Goal: Check status: Check status

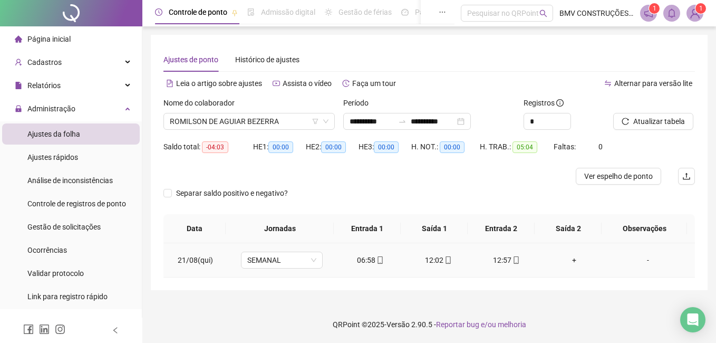
click at [445, 262] on icon "mobile" at bounding box center [448, 259] width 7 height 7
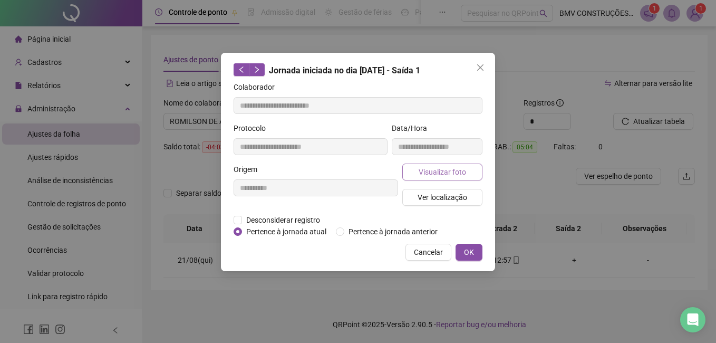
click at [470, 170] on button "Visualizar foto" at bounding box center [442, 171] width 80 height 17
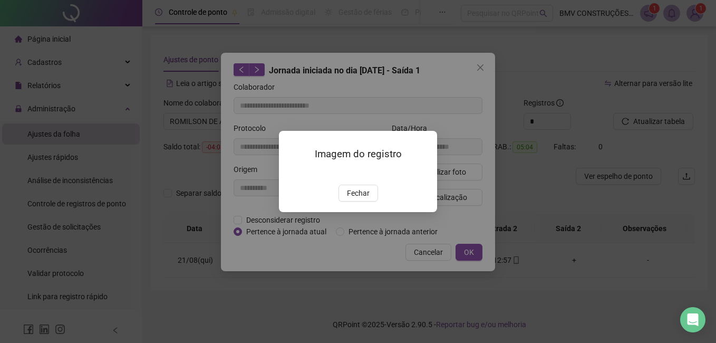
click at [366, 199] on span "Fechar" at bounding box center [358, 193] width 23 height 12
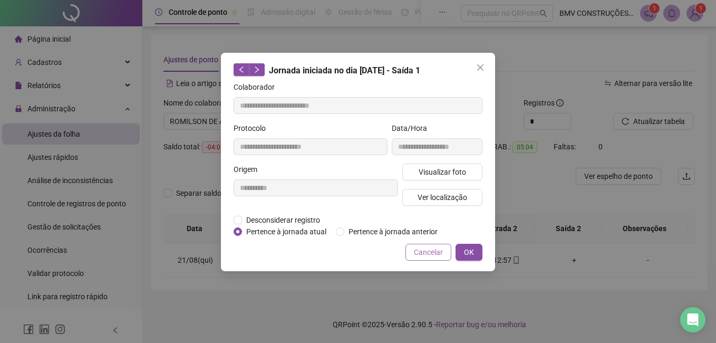
click at [421, 249] on span "Cancelar" at bounding box center [428, 252] width 29 height 12
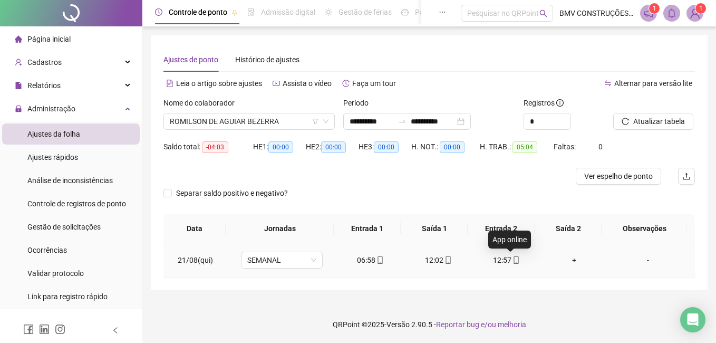
click at [513, 259] on icon "mobile" at bounding box center [516, 259] width 7 height 7
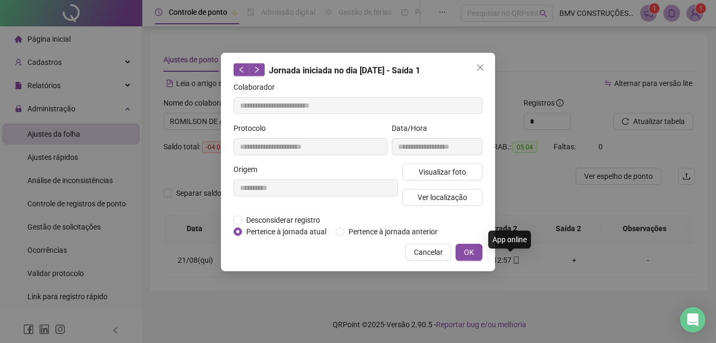
type input "**********"
click at [447, 166] on span "Visualizar foto" at bounding box center [442, 172] width 47 height 12
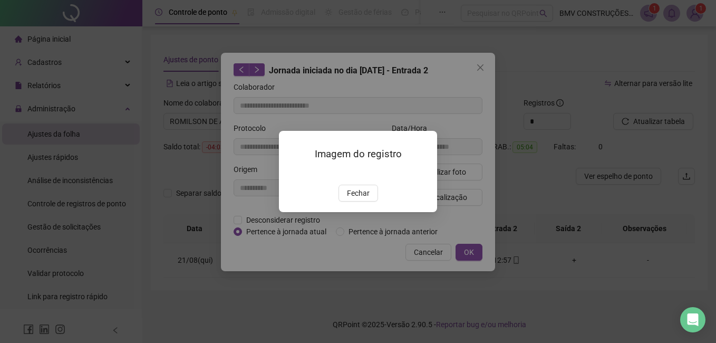
click at [292, 173] on img at bounding box center [292, 173] width 0 height 0
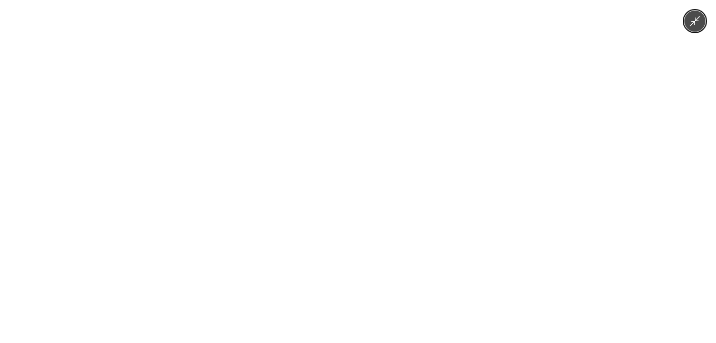
click at [397, 208] on img at bounding box center [357, 171] width 257 height 343
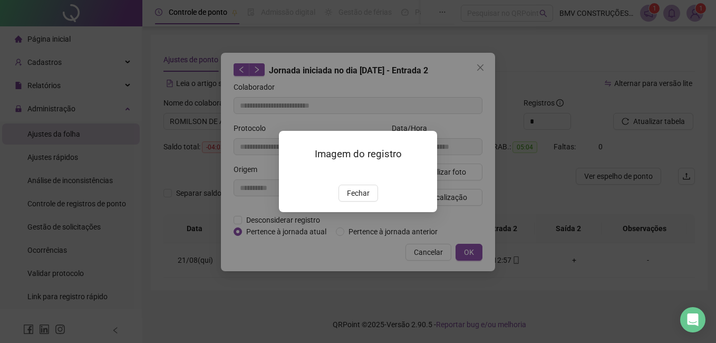
click at [363, 201] on button "Fechar" at bounding box center [359, 193] width 40 height 17
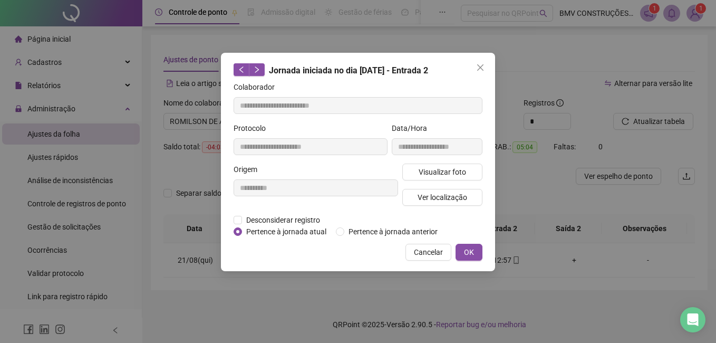
drag, startPoint x: 439, startPoint y: 250, endPoint x: 433, endPoint y: 246, distance: 6.8
click at [438, 249] on span "Cancelar" at bounding box center [428, 252] width 29 height 12
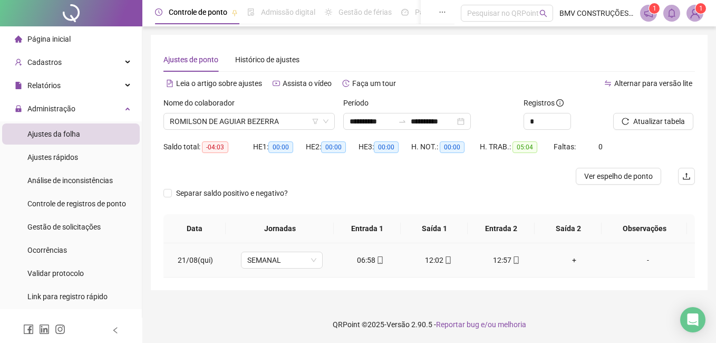
click at [378, 261] on icon "mobile" at bounding box center [380, 259] width 7 height 7
type input "**********"
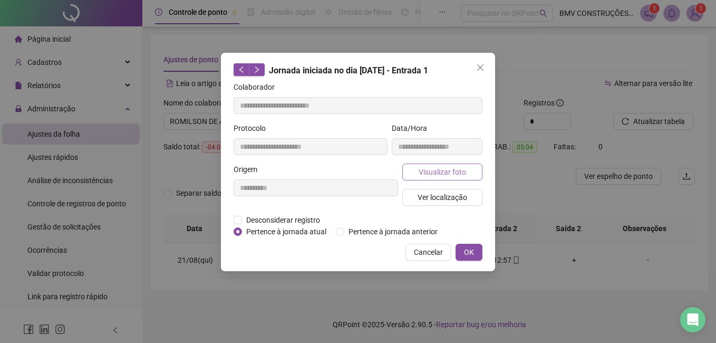
click at [466, 173] on button "Visualizar foto" at bounding box center [442, 171] width 80 height 17
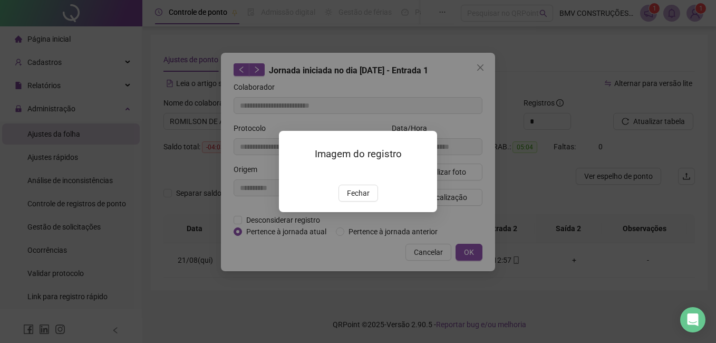
click at [292, 173] on img at bounding box center [292, 173] width 0 height 0
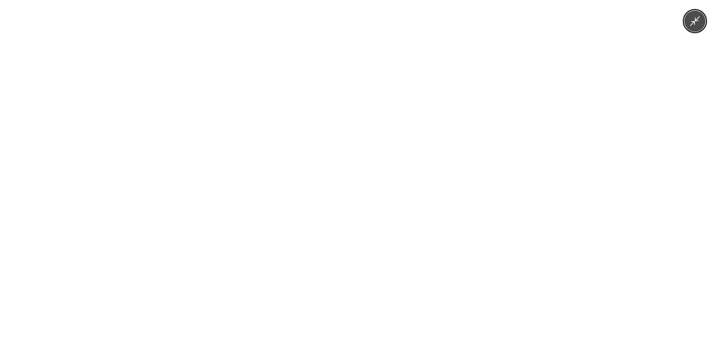
click at [418, 209] on img at bounding box center [357, 171] width 257 height 343
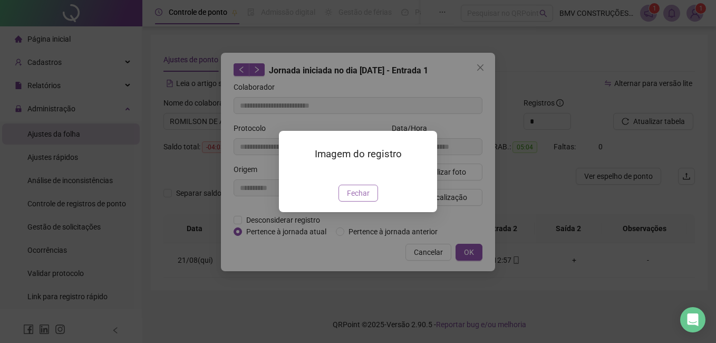
click at [367, 199] on span "Fechar" at bounding box center [358, 193] width 23 height 12
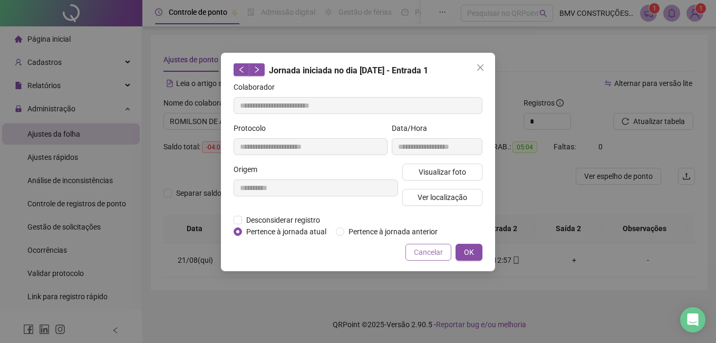
click at [413, 252] on button "Cancelar" at bounding box center [429, 252] width 46 height 17
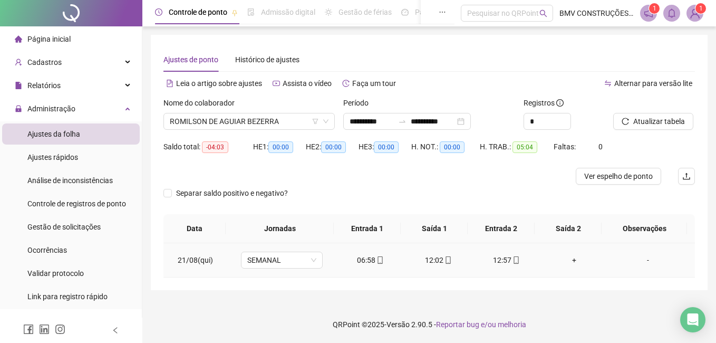
click at [420, 258] on div "12:02" at bounding box center [438, 260] width 51 height 12
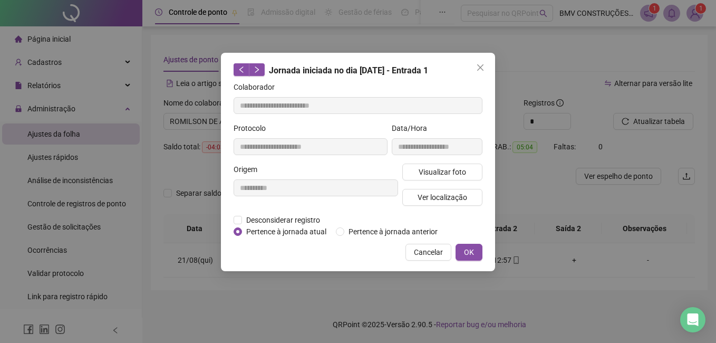
type input "**********"
click at [421, 175] on span "Visualizar foto" at bounding box center [442, 172] width 47 height 12
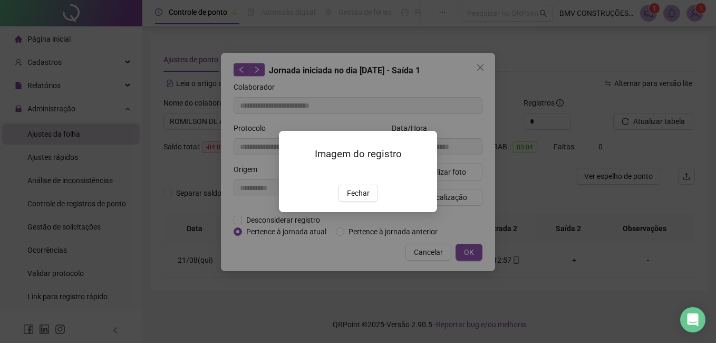
click at [292, 173] on img at bounding box center [292, 173] width 0 height 0
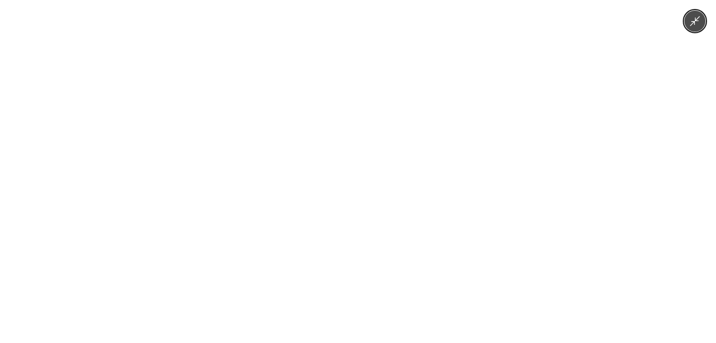
drag, startPoint x: 394, startPoint y: 216, endPoint x: 383, endPoint y: 213, distance: 10.9
click at [393, 216] on img at bounding box center [357, 171] width 257 height 343
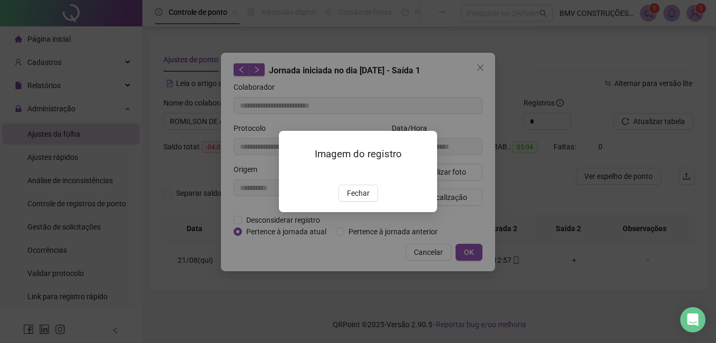
click at [409, 297] on div "Imagem do registro Fechar" at bounding box center [358, 171] width 716 height 343
click at [365, 199] on span "Fechar" at bounding box center [358, 193] width 23 height 12
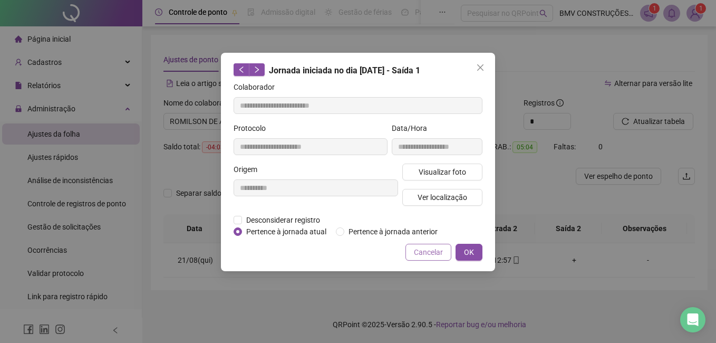
click at [424, 257] on button "Cancelar" at bounding box center [429, 252] width 46 height 17
